Goal: Information Seeking & Learning: Learn about a topic

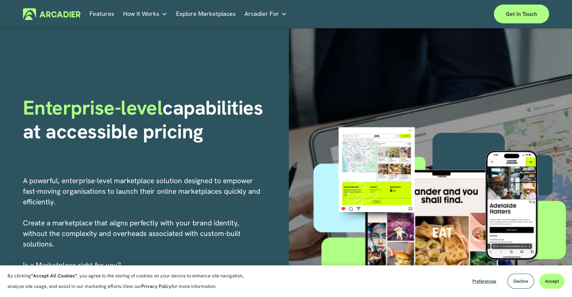
click at [105, 14] on link "Features" at bounding box center [102, 14] width 25 height 12
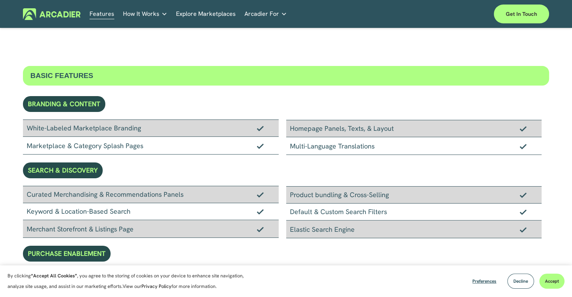
click at [142, 14] on span "How It Works" at bounding box center [141, 14] width 37 height 11
click at [198, 15] on link "Explore Marketplaces" at bounding box center [206, 14] width 60 height 12
